Goal: Navigation & Orientation: Find specific page/section

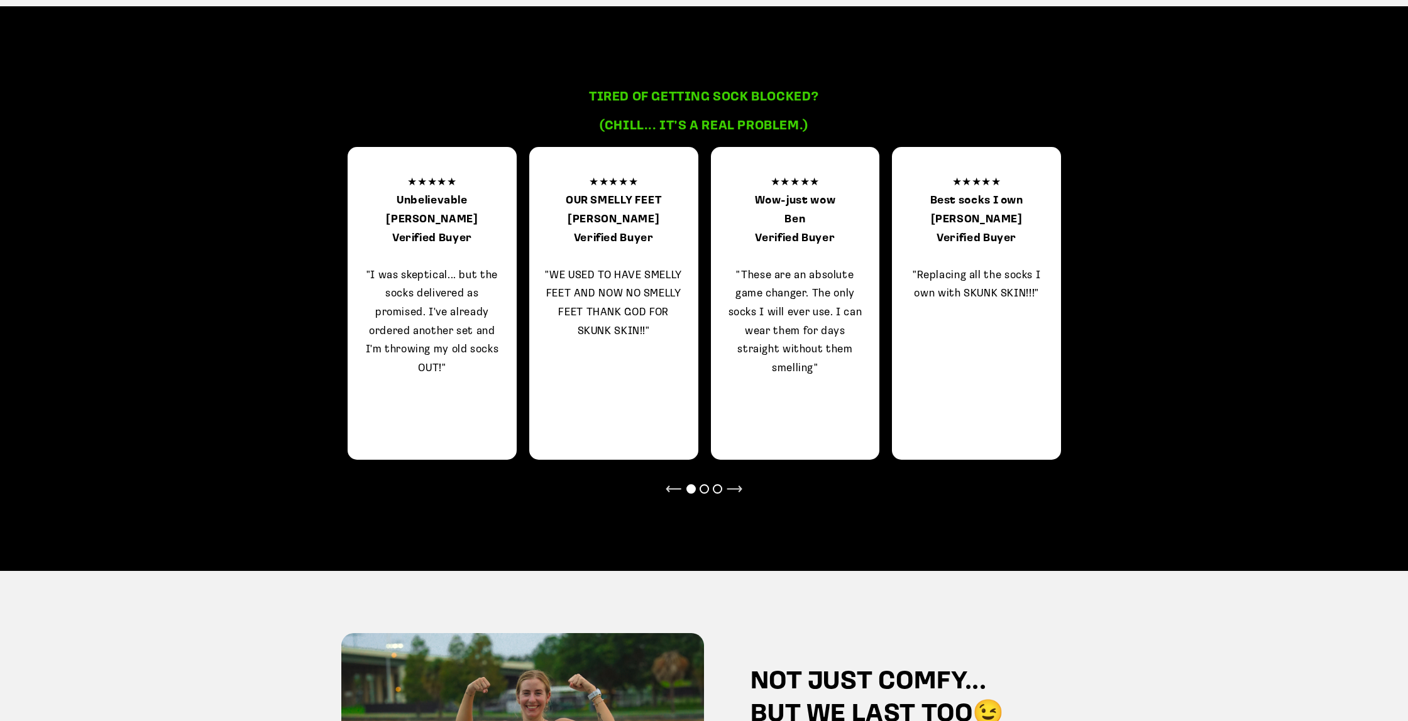
scroll to position [1272, 0]
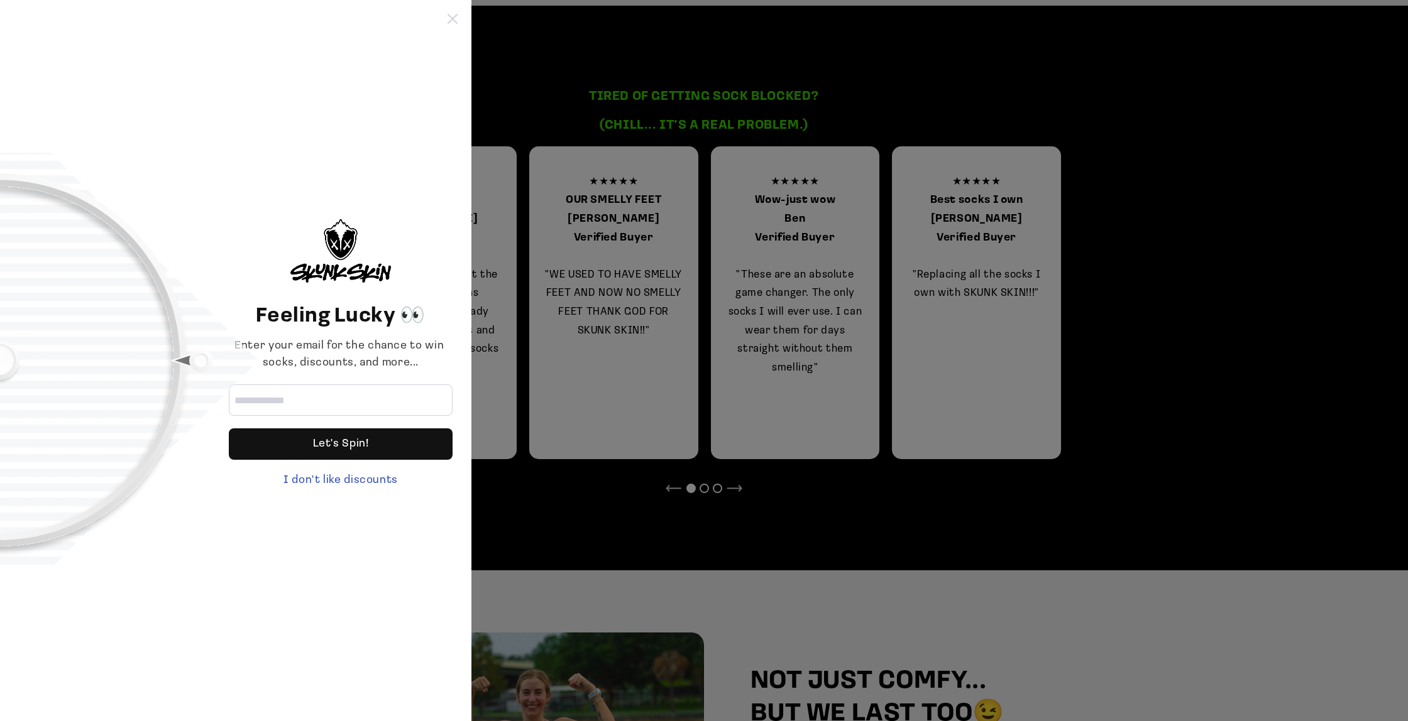
click at [449, 20] on icon at bounding box center [452, 19] width 10 height 10
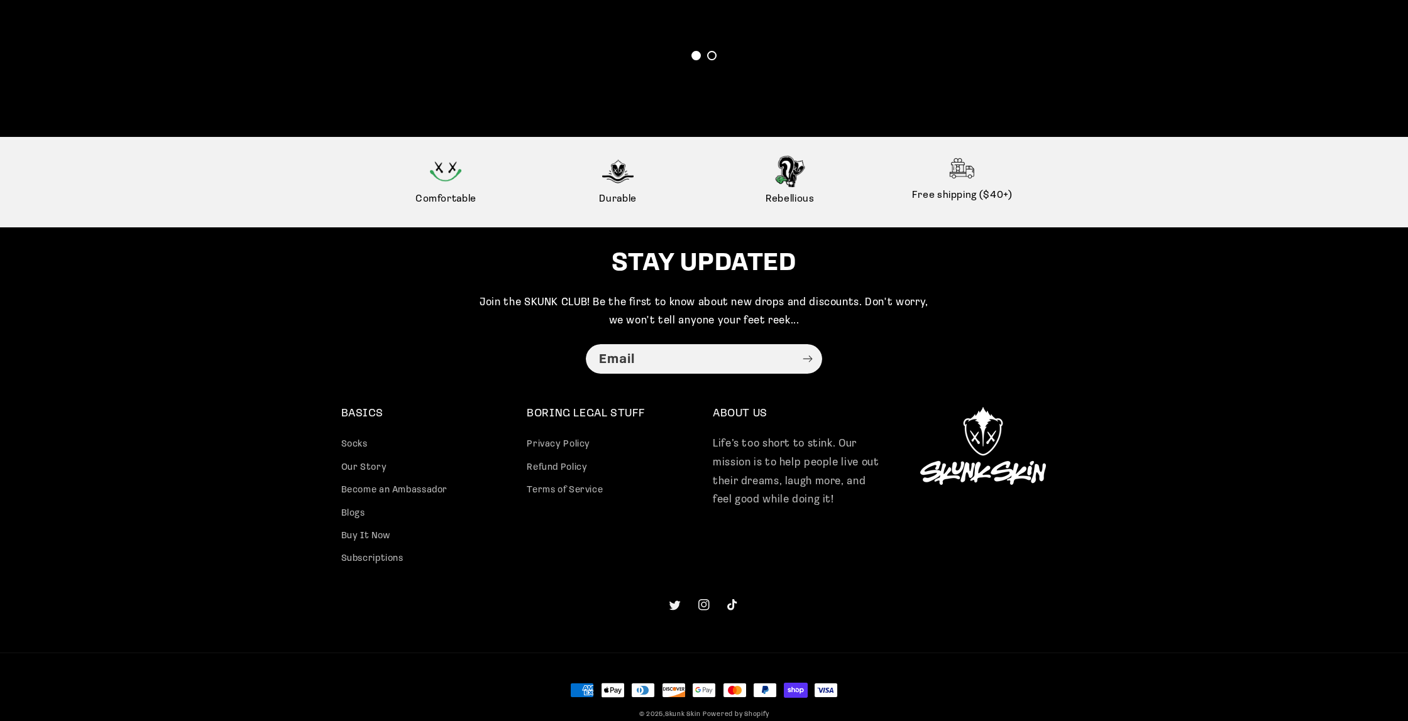
scroll to position [3163, 0]
click at [361, 471] on link "Our Story" at bounding box center [364, 468] width 46 height 23
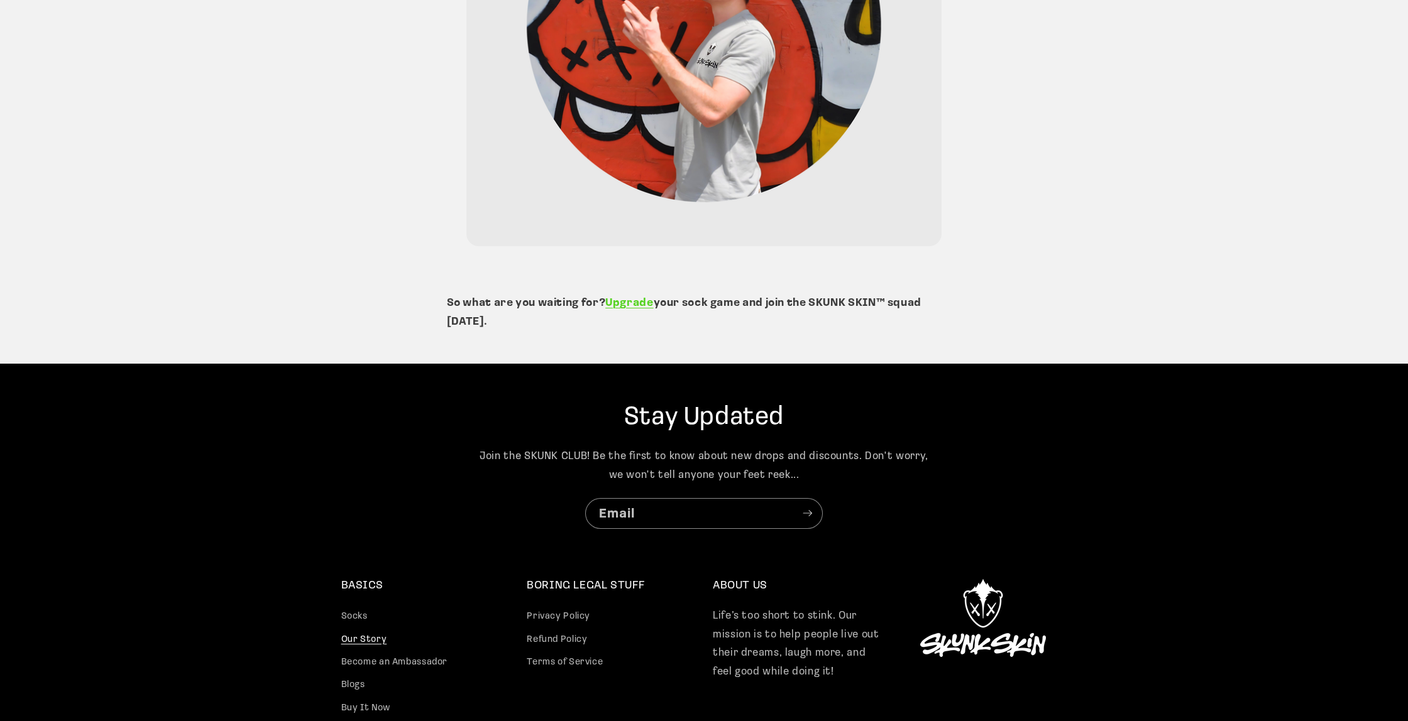
scroll to position [2921, 0]
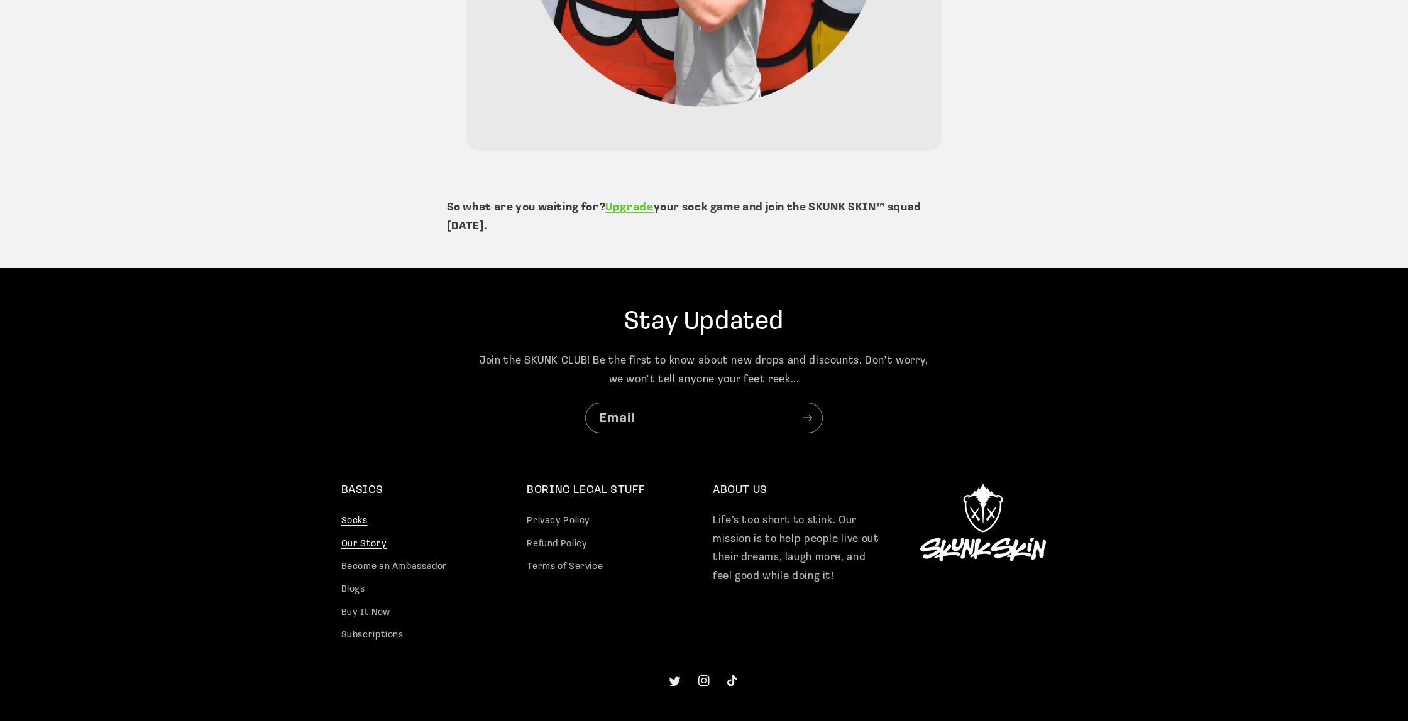
click at [357, 513] on link "Socks" at bounding box center [354, 522] width 26 height 19
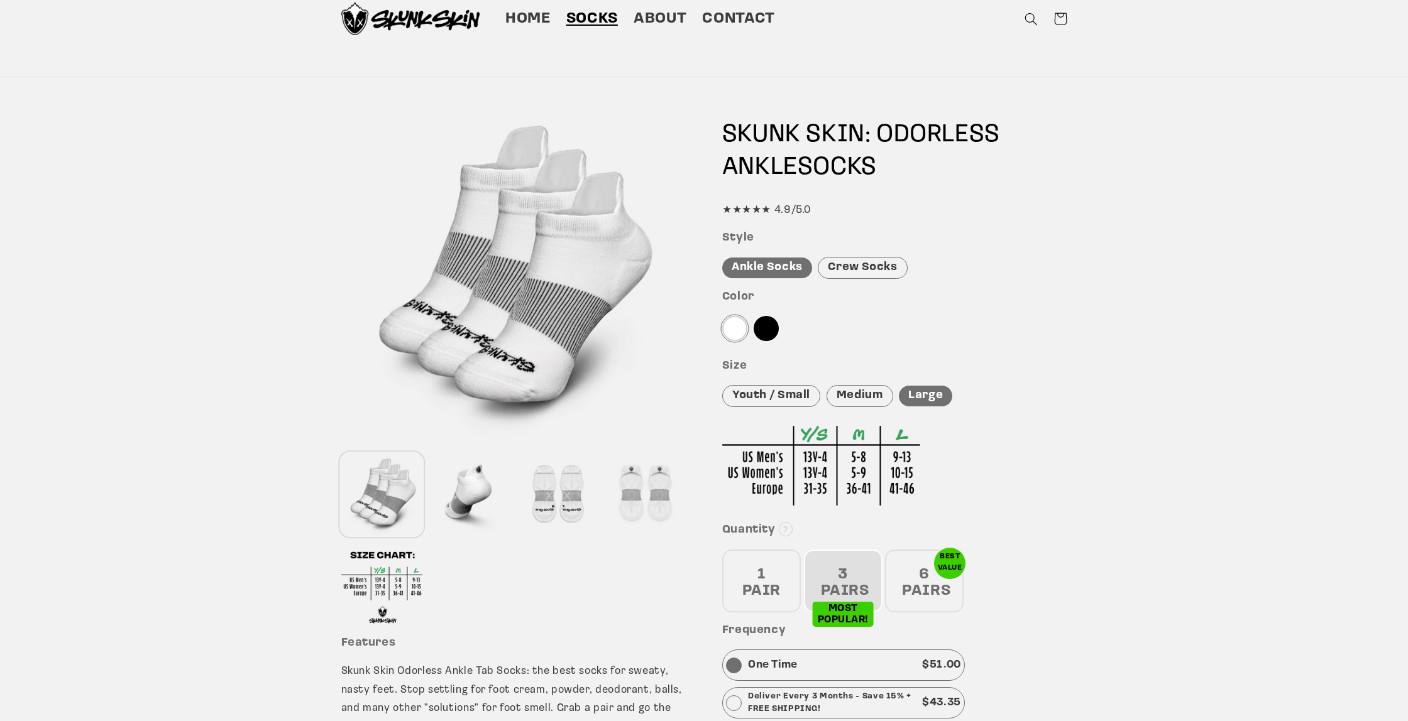
scroll to position [43, 0]
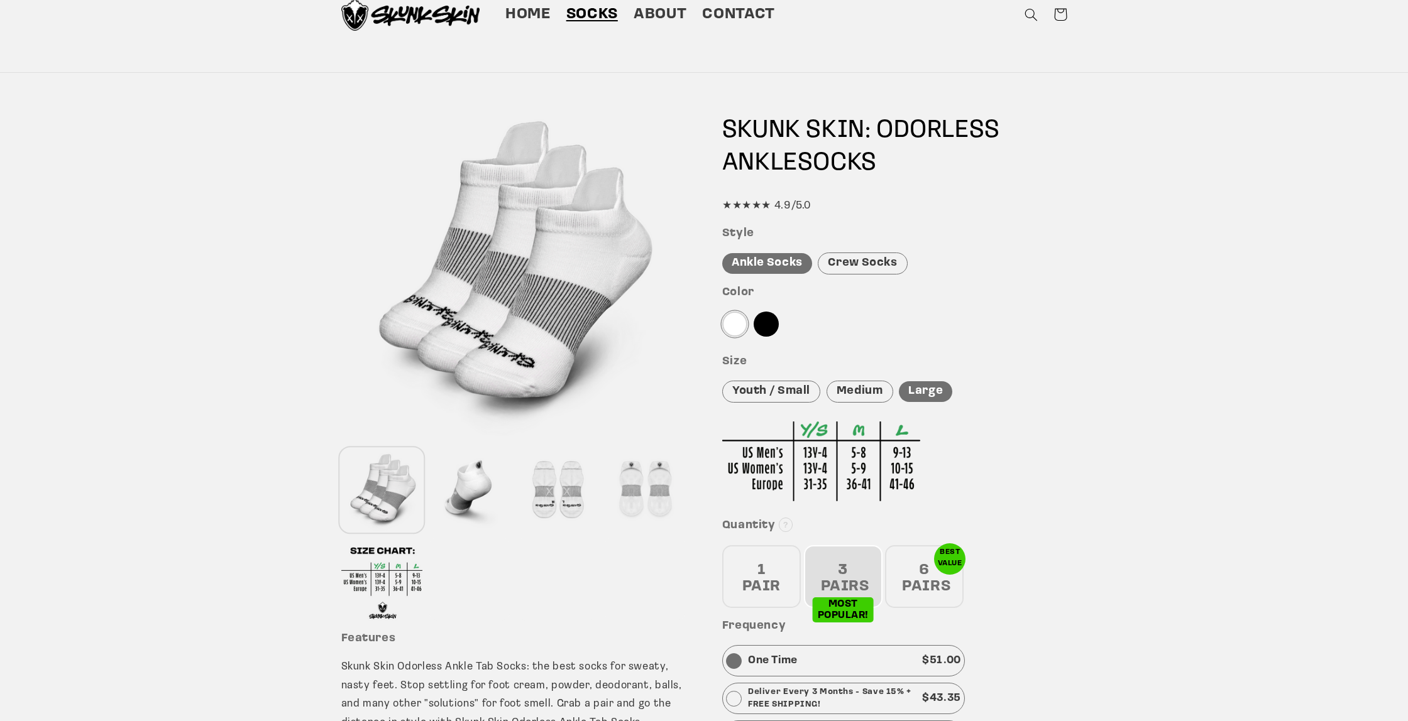
click at [767, 324] on div at bounding box center [765, 324] width 25 height 25
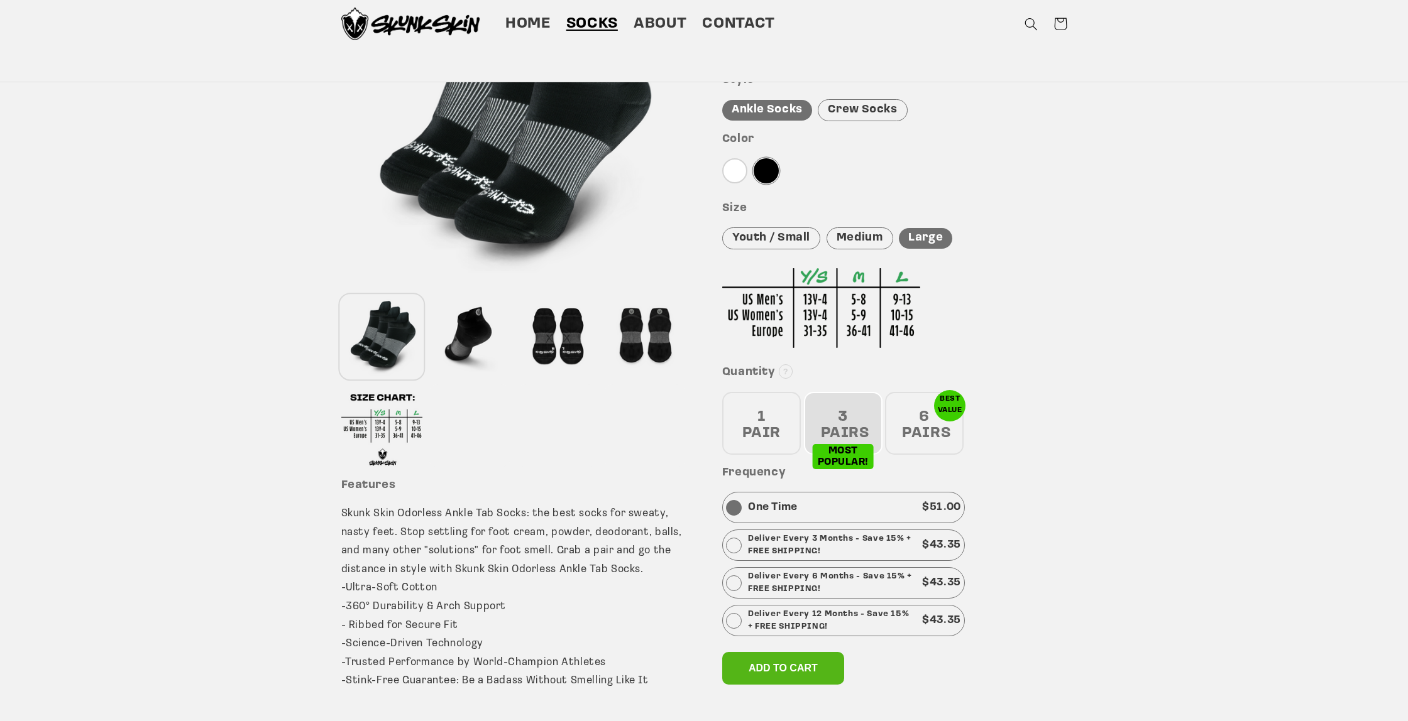
scroll to position [0, 0]
